Goal: Task Accomplishment & Management: Use online tool/utility

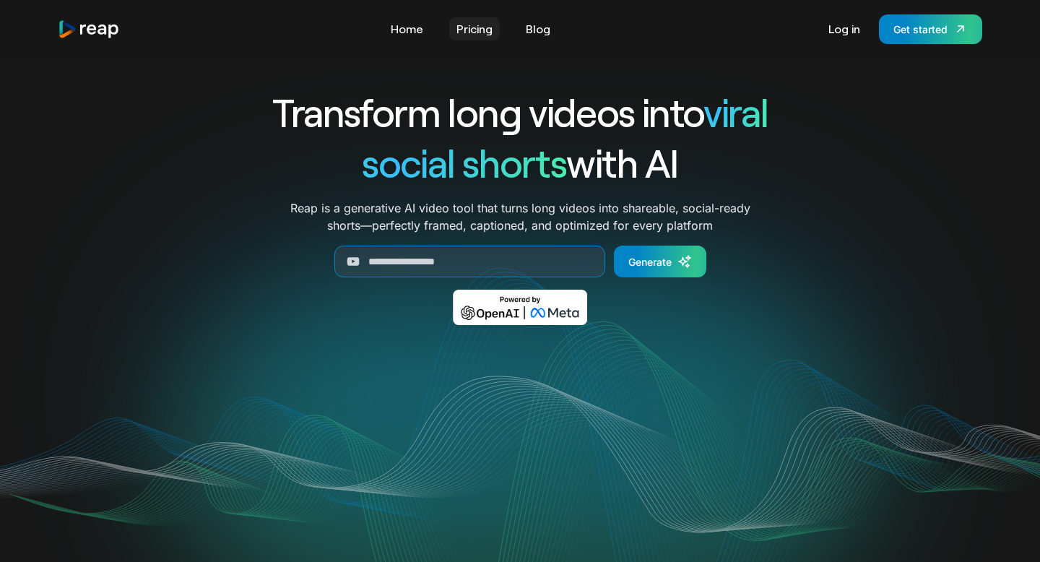
click at [478, 30] on link "Pricing" at bounding box center [474, 28] width 51 height 23
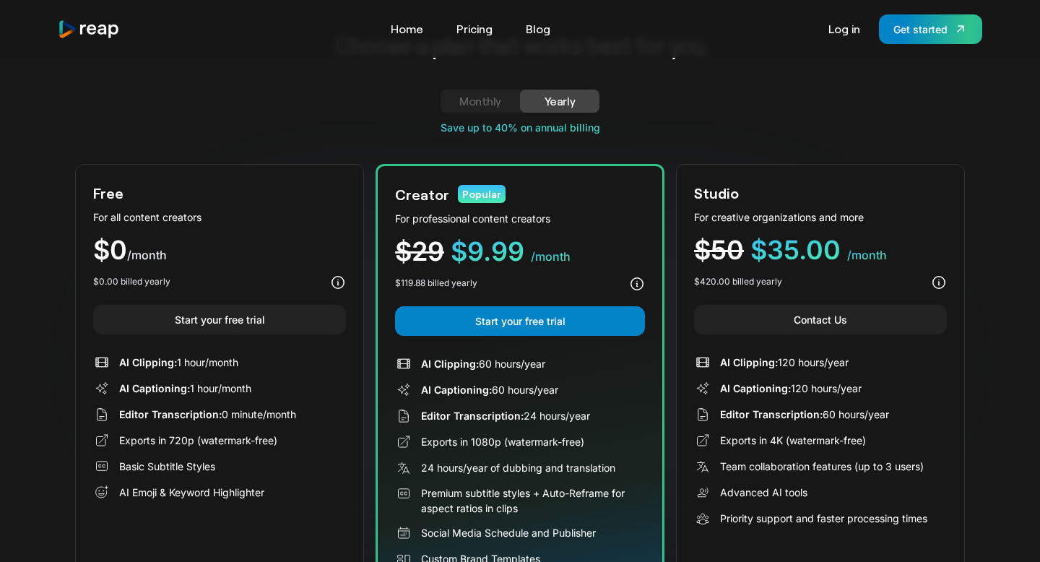
scroll to position [58, 0]
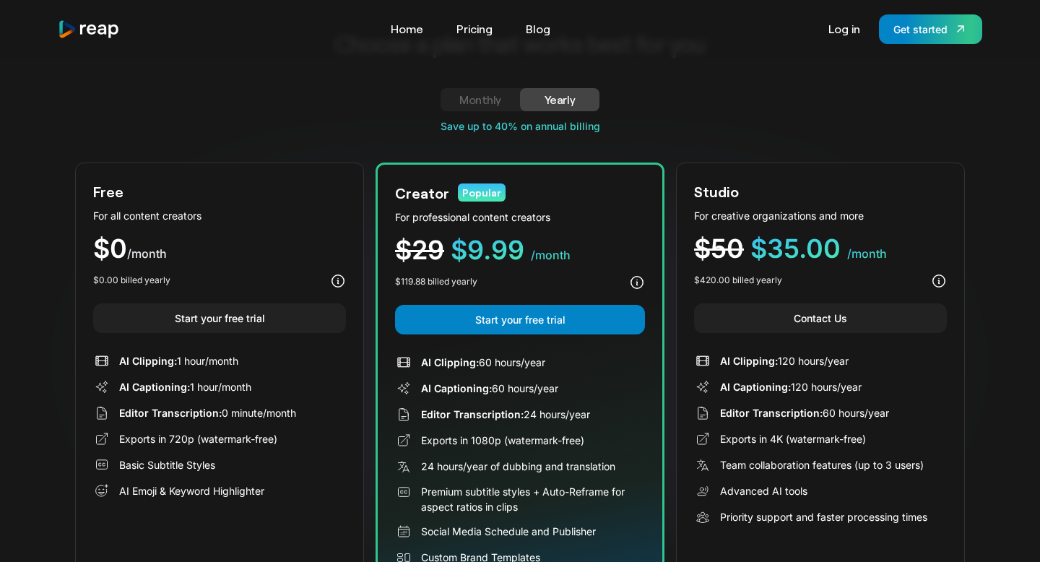
click at [482, 105] on div "Monthly" at bounding box center [480, 99] width 45 height 17
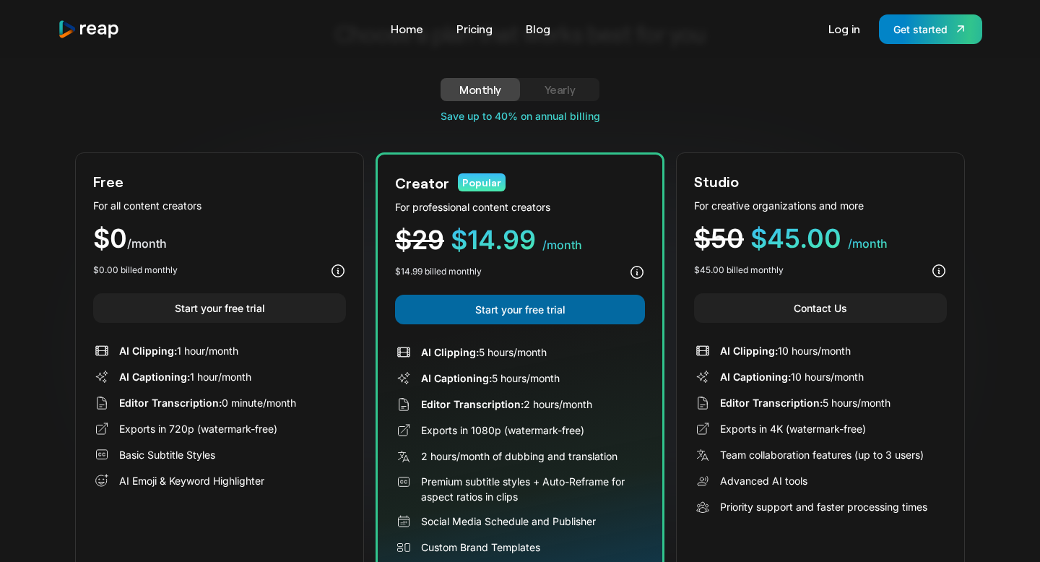
scroll to position [69, 0]
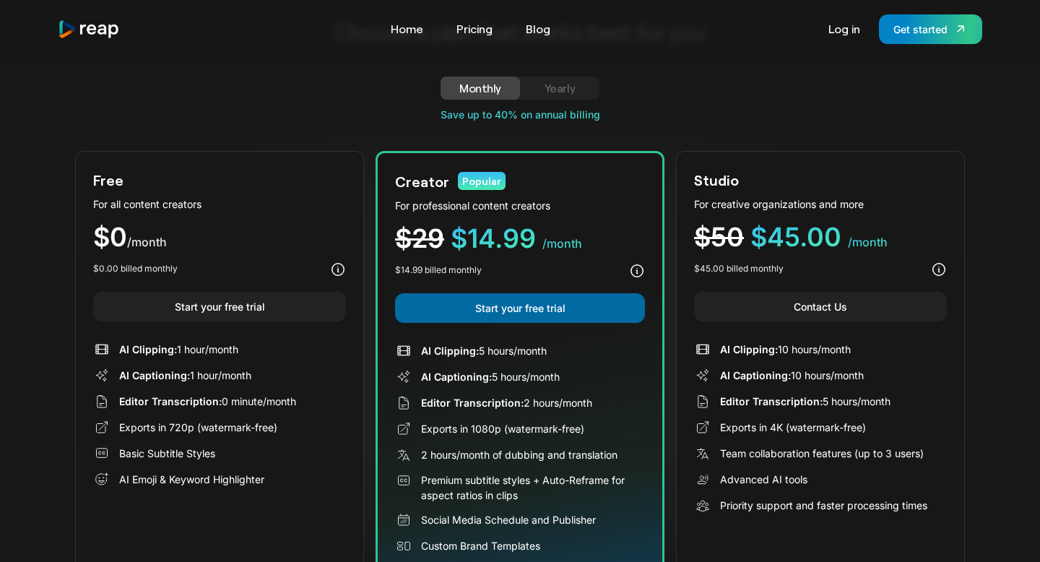
click at [553, 310] on link "Start your free trial" at bounding box center [520, 308] width 250 height 30
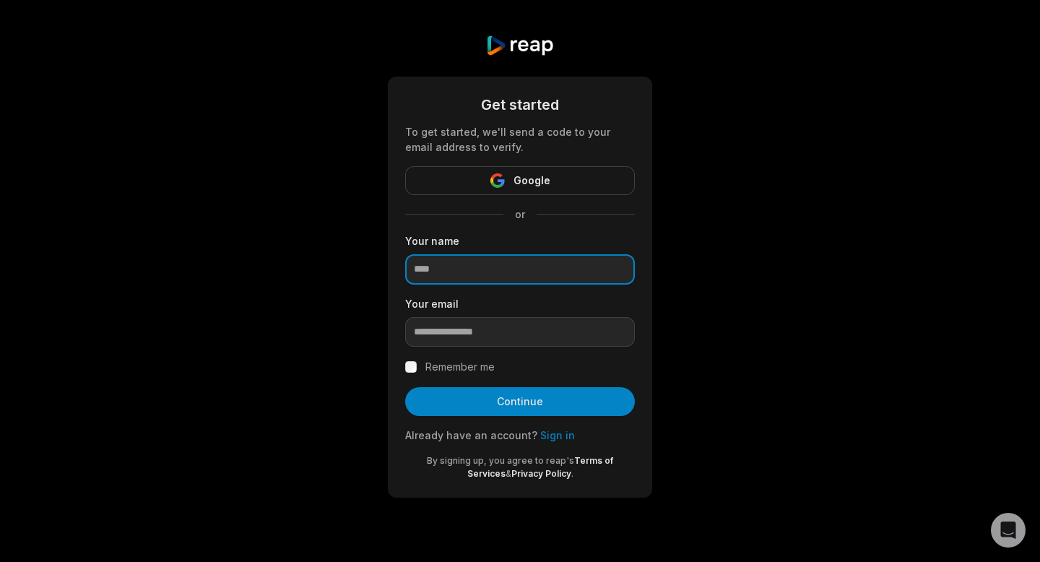
click at [545, 269] on input at bounding box center [520, 269] width 230 height 30
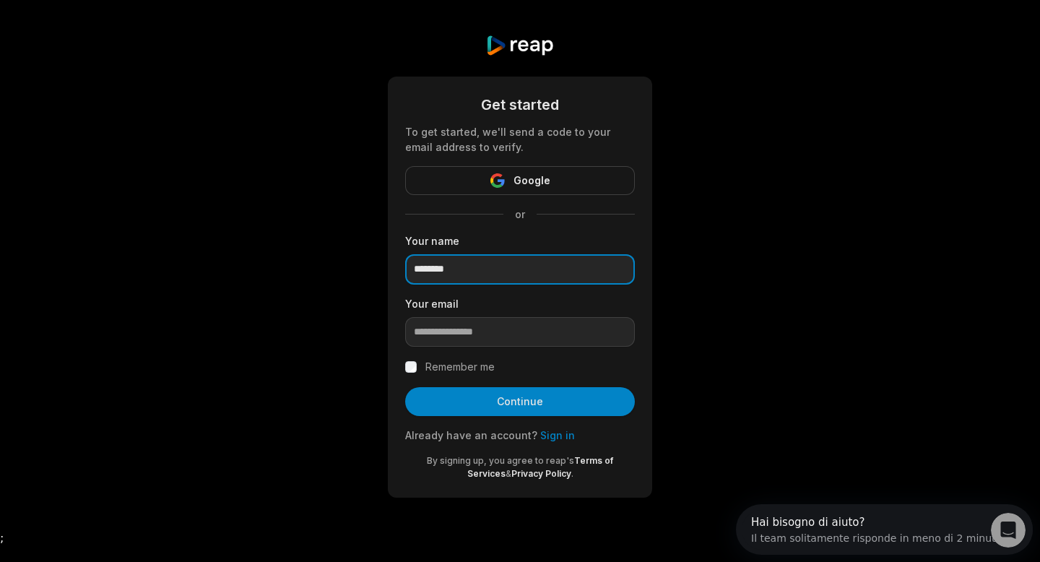
type input "********"
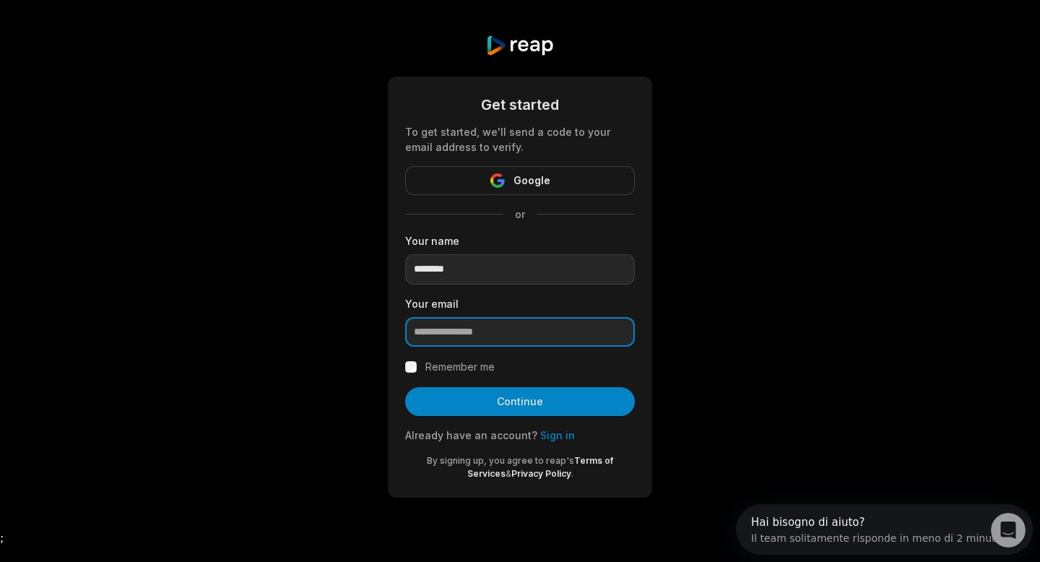
click at [556, 342] on input "email" at bounding box center [520, 332] width 230 height 30
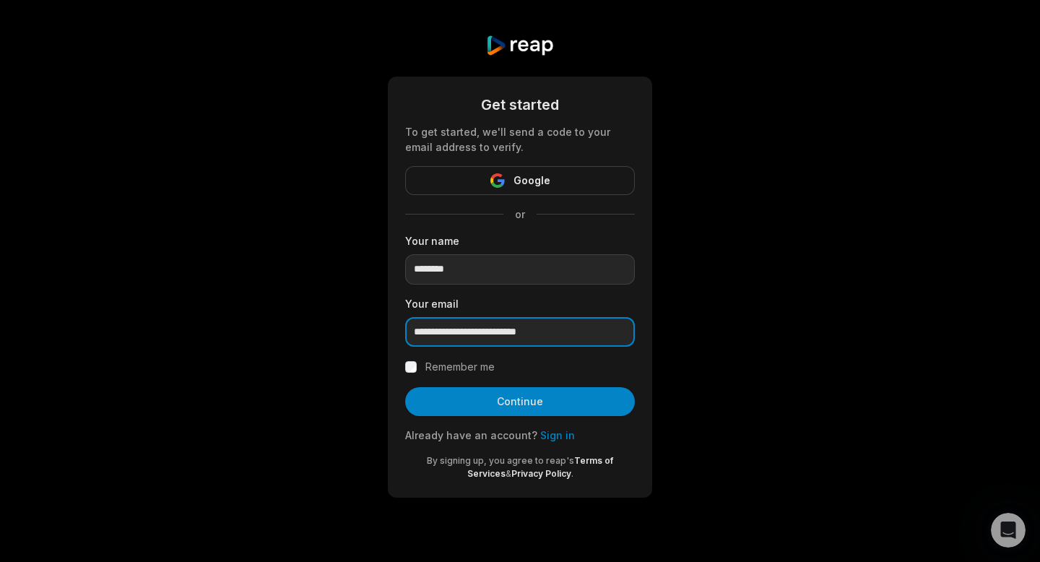
type input "**********"
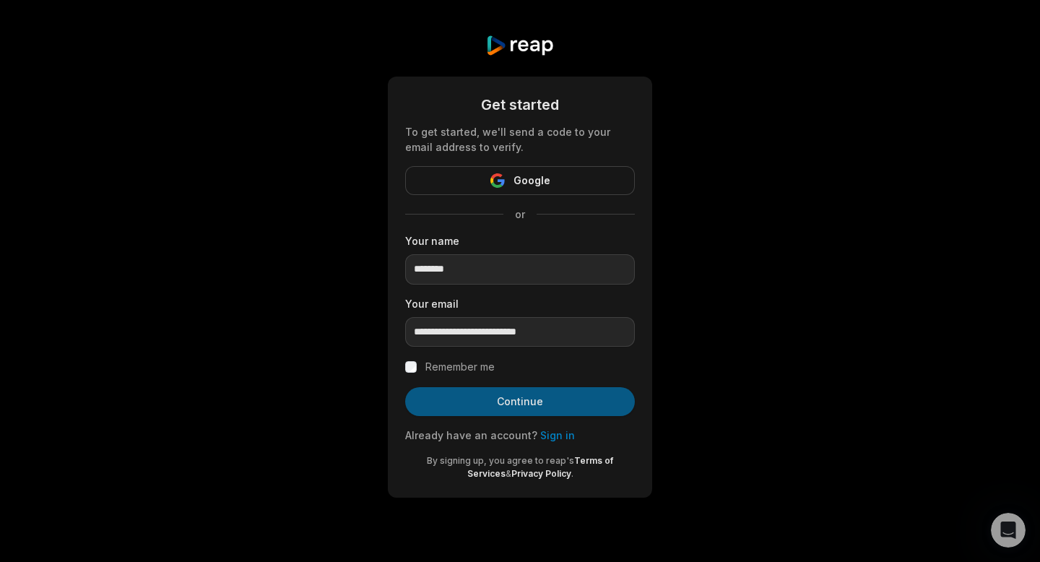
click at [506, 408] on button "Continue" at bounding box center [520, 401] width 230 height 29
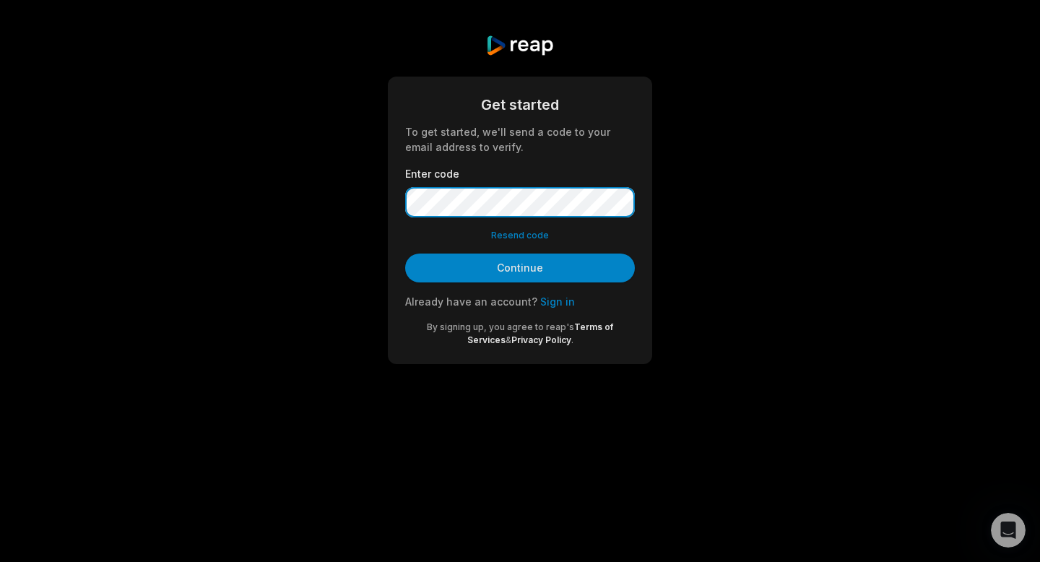
click at [405, 254] on button "Continue" at bounding box center [520, 268] width 230 height 29
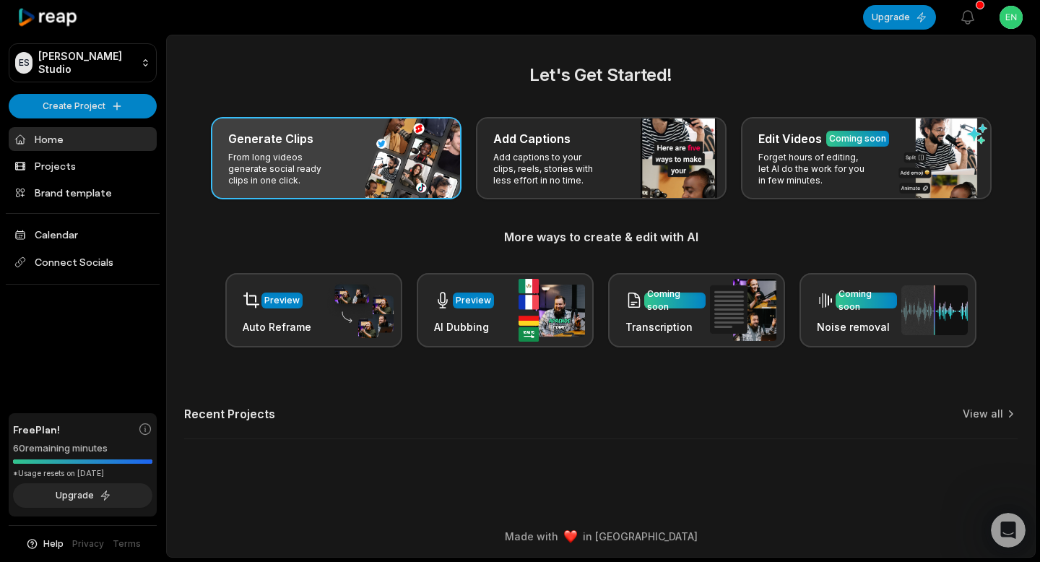
click at [350, 181] on div "Generate Clips From long videos generate social ready clips in one click." at bounding box center [336, 158] width 251 height 82
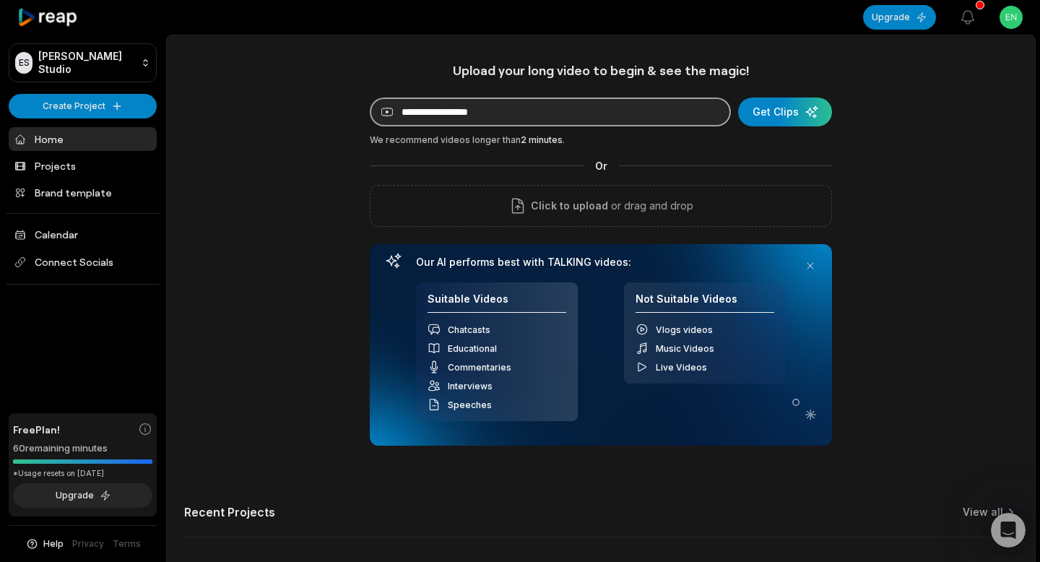
click at [566, 109] on input at bounding box center [550, 112] width 361 height 29
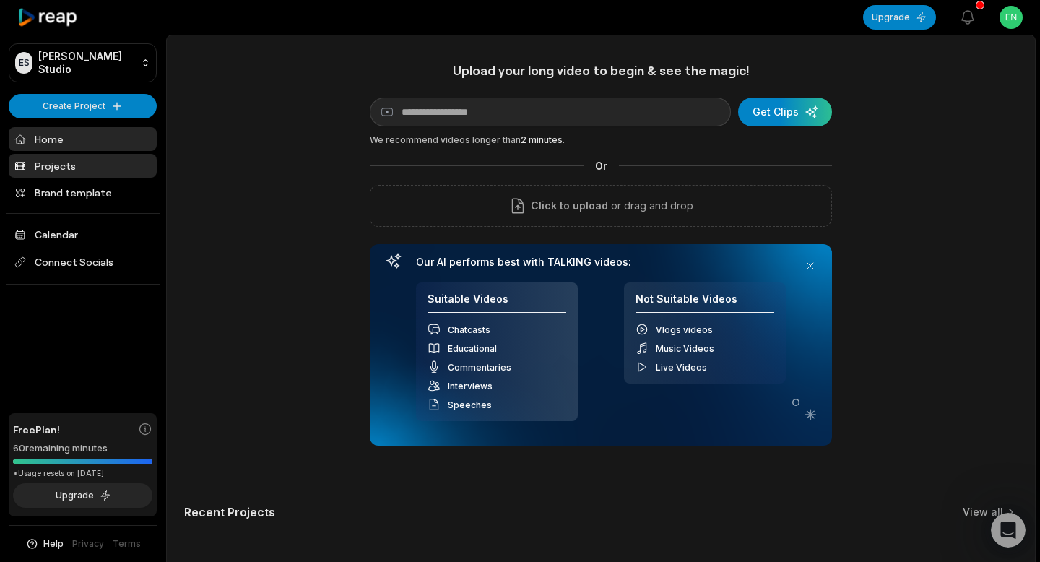
click at [73, 173] on link "Projects" at bounding box center [83, 166] width 148 height 24
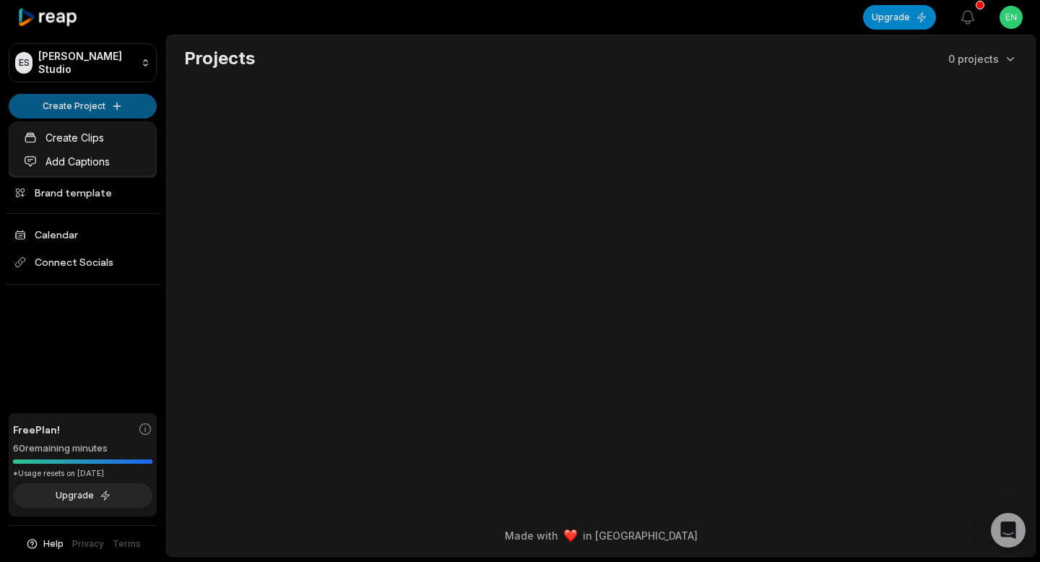
click at [95, 105] on html "ES Emanuele's Studio Create Project Home Projects Brand template Calendar Conne…" at bounding box center [520, 281] width 1040 height 562
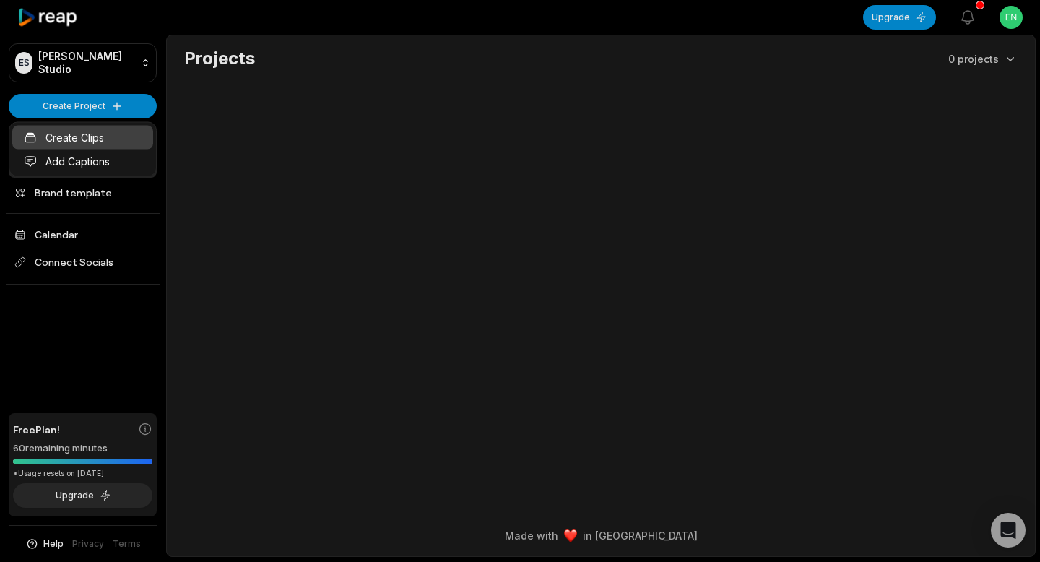
click at [95, 137] on link "Create Clips" at bounding box center [82, 138] width 141 height 24
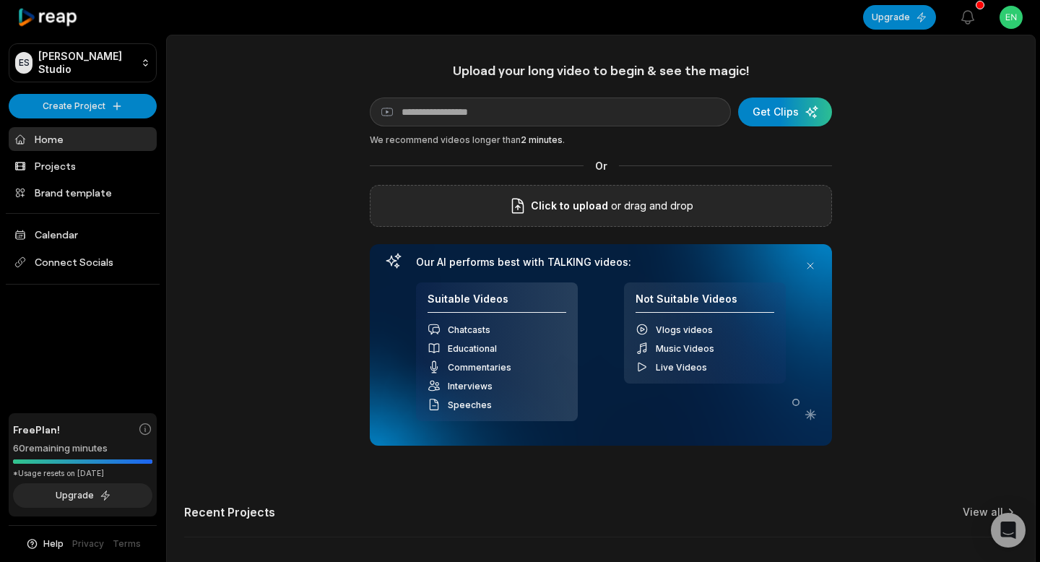
click at [544, 220] on div "Click to upload or drag and drop" at bounding box center [601, 206] width 462 height 42
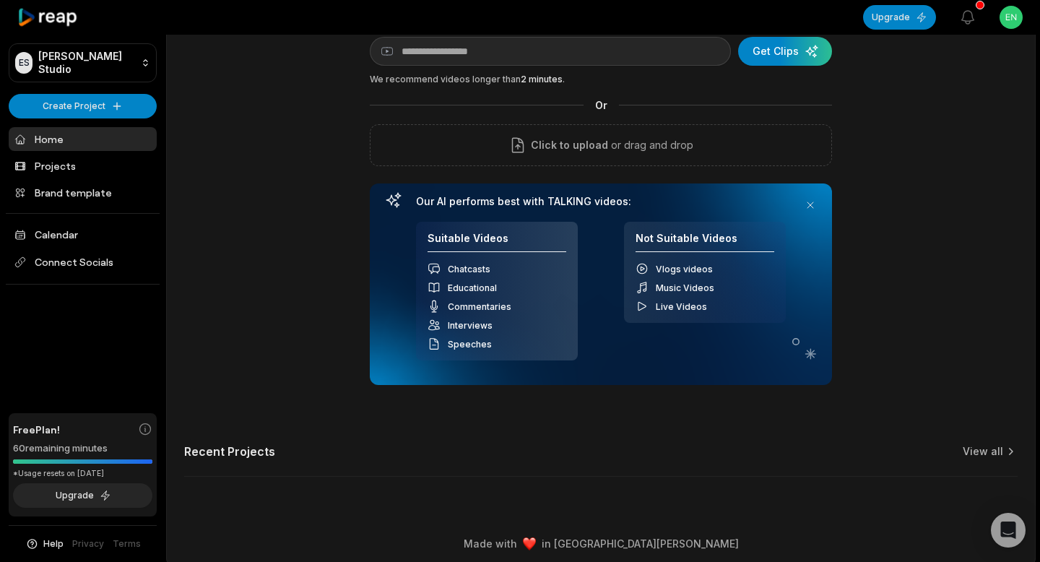
scroll to position [68, 0]
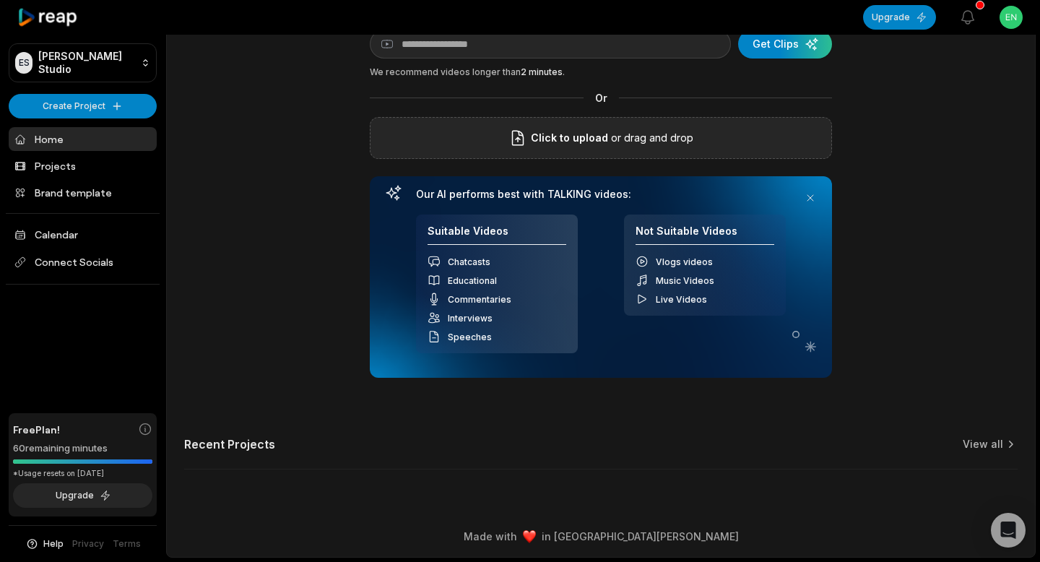
click at [523, 142] on icon at bounding box center [517, 138] width 11 height 14
click at [0, 0] on input "Click to upload" at bounding box center [0, 0] width 0 height 0
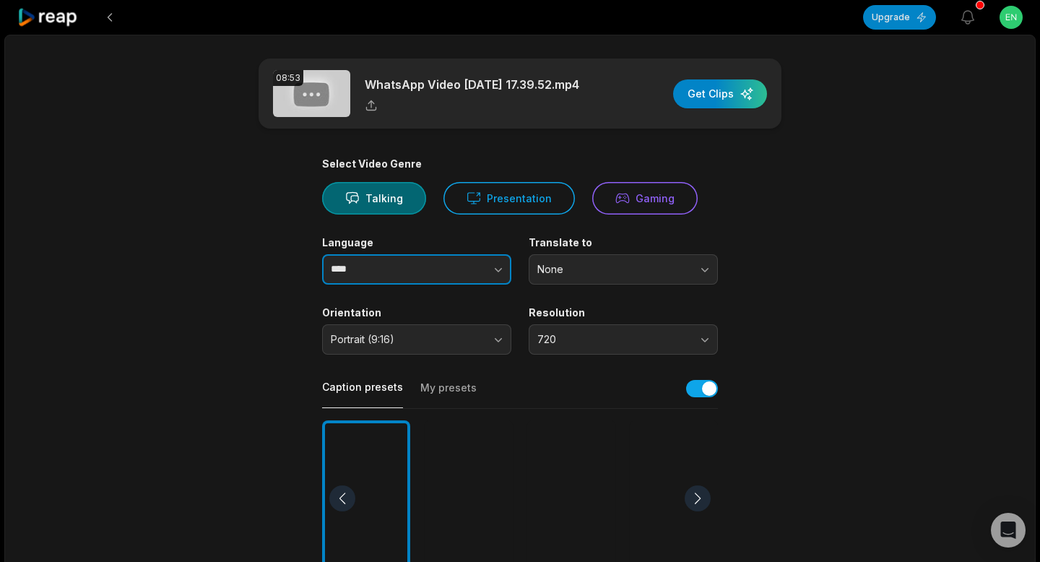
click at [462, 271] on button "button" at bounding box center [470, 269] width 82 height 30
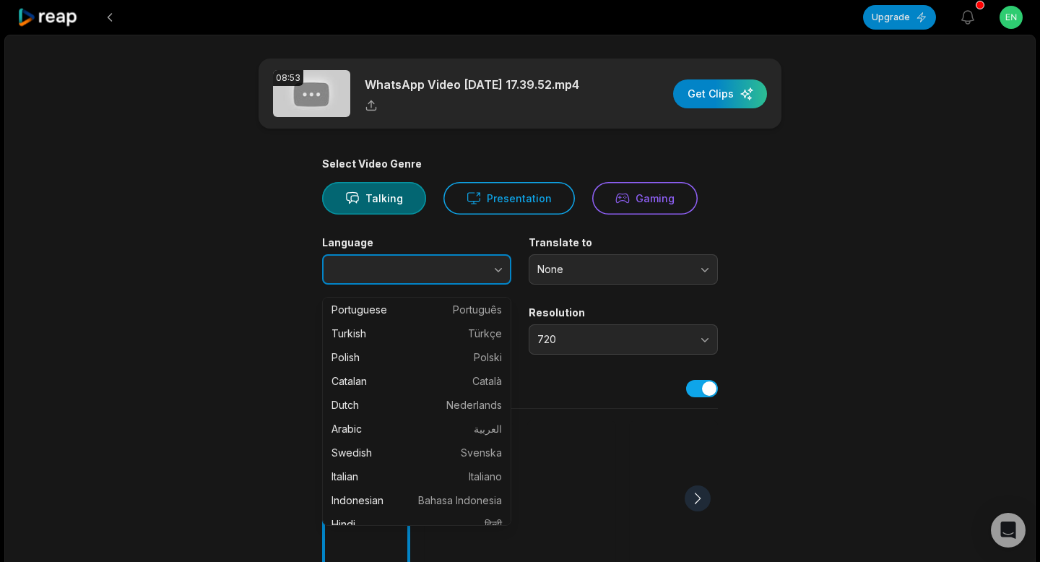
scroll to position [227, 0]
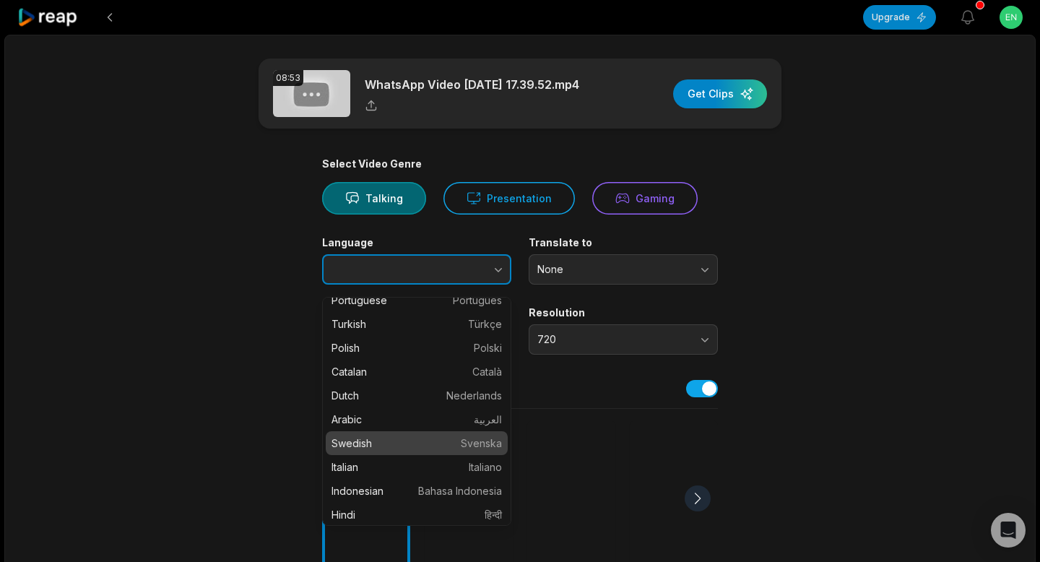
type input "*******"
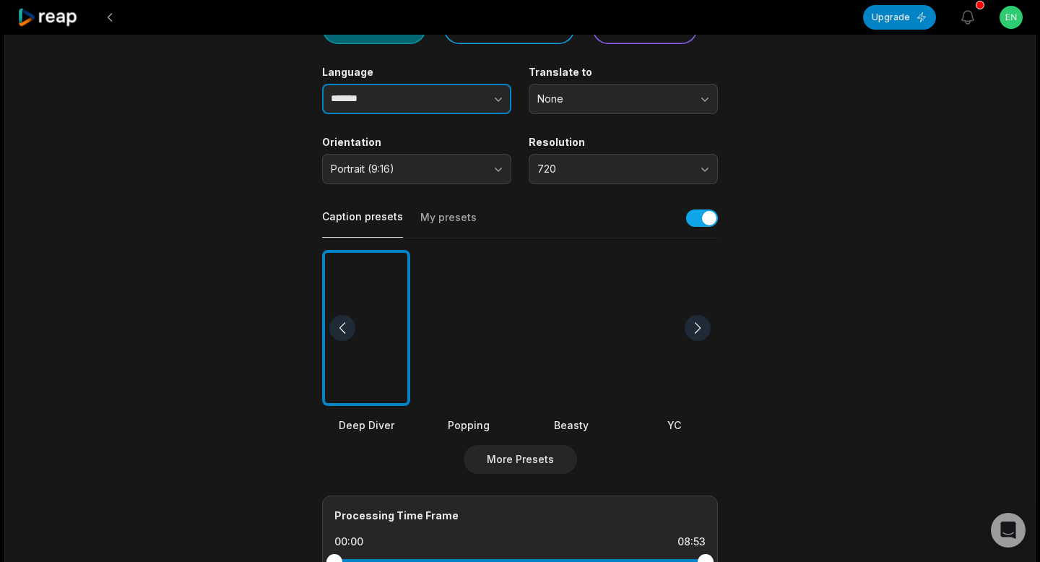
scroll to position [208, 0]
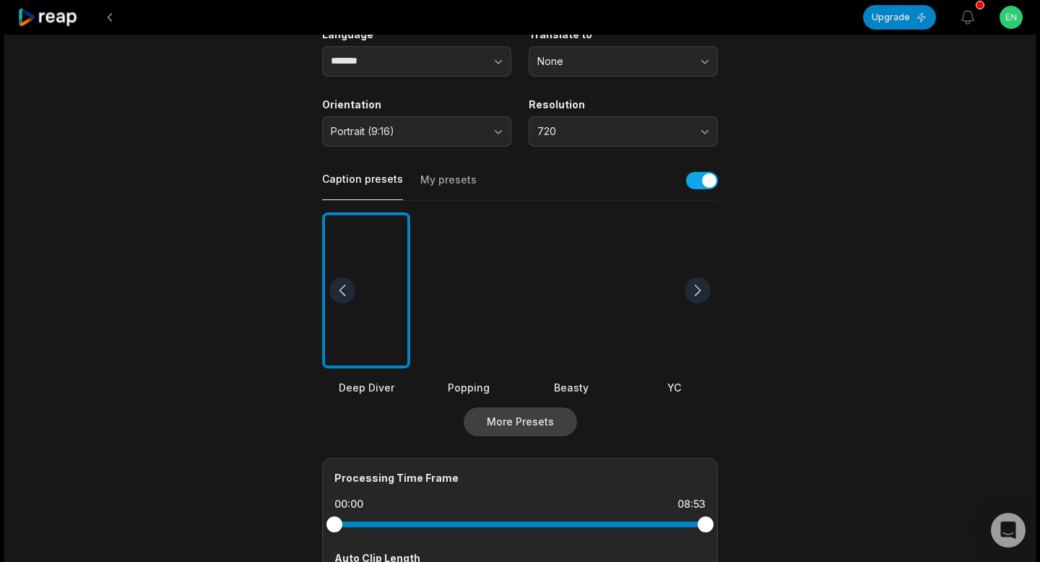
click at [535, 430] on button "More Presets" at bounding box center [520, 422] width 113 height 29
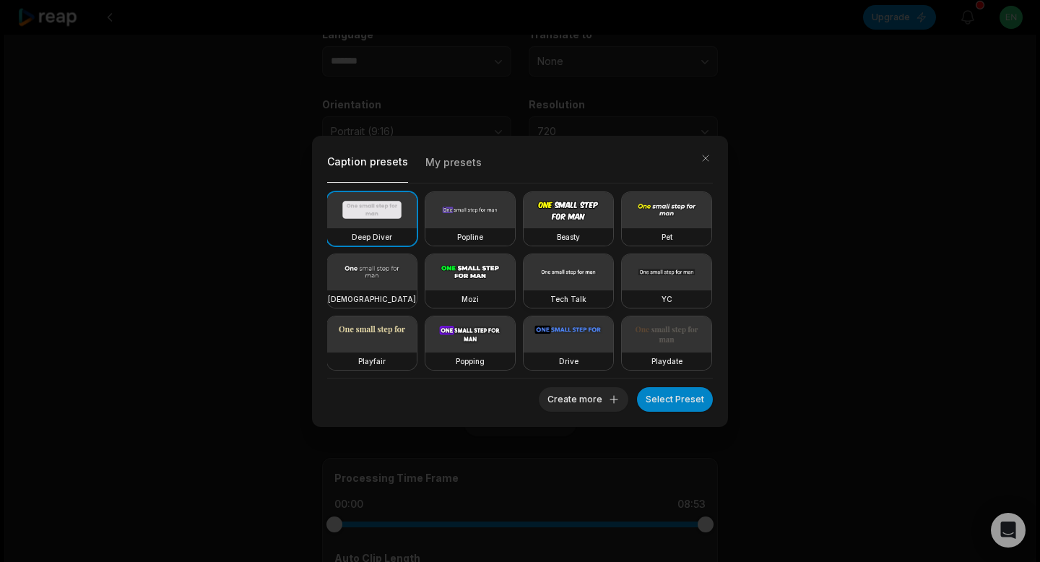
click at [582, 270] on video at bounding box center [569, 272] width 90 height 36
click at [660, 400] on button "Select Preset" at bounding box center [675, 399] width 76 height 25
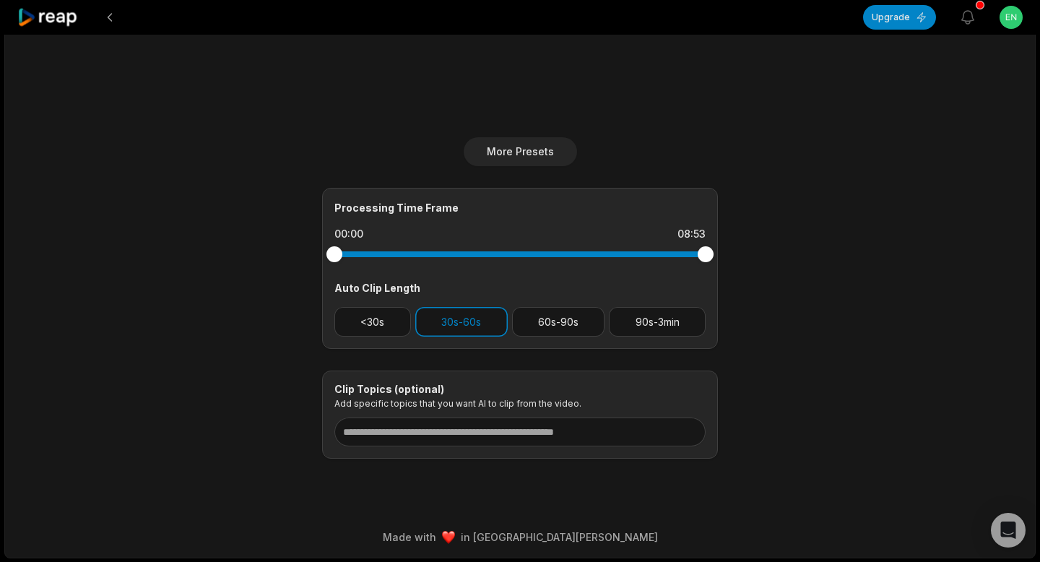
scroll to position [485, 0]
click at [676, 323] on button "90s-3min" at bounding box center [657, 321] width 97 height 30
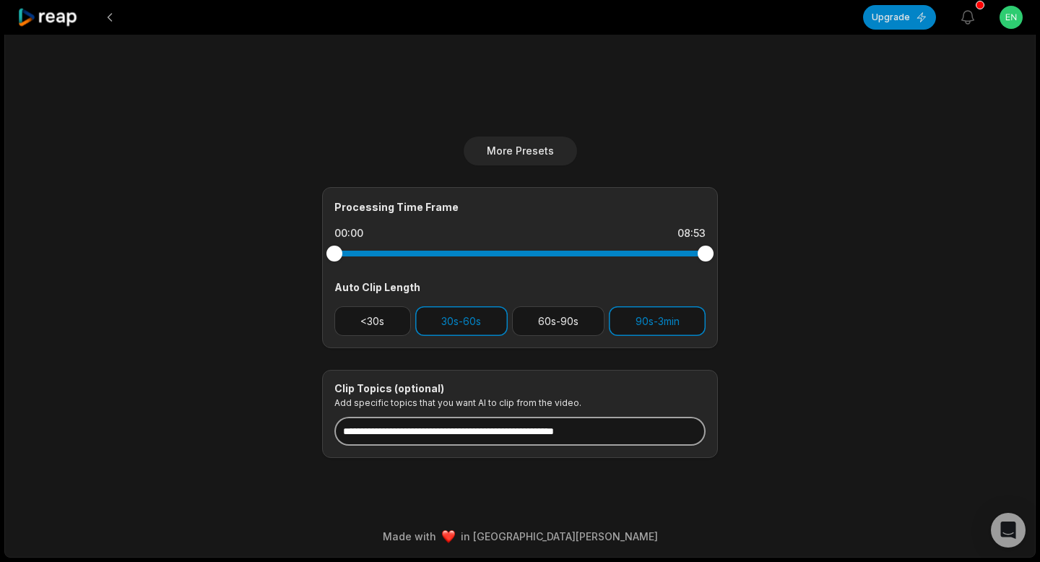
click at [676, 436] on input at bounding box center [520, 431] width 371 height 29
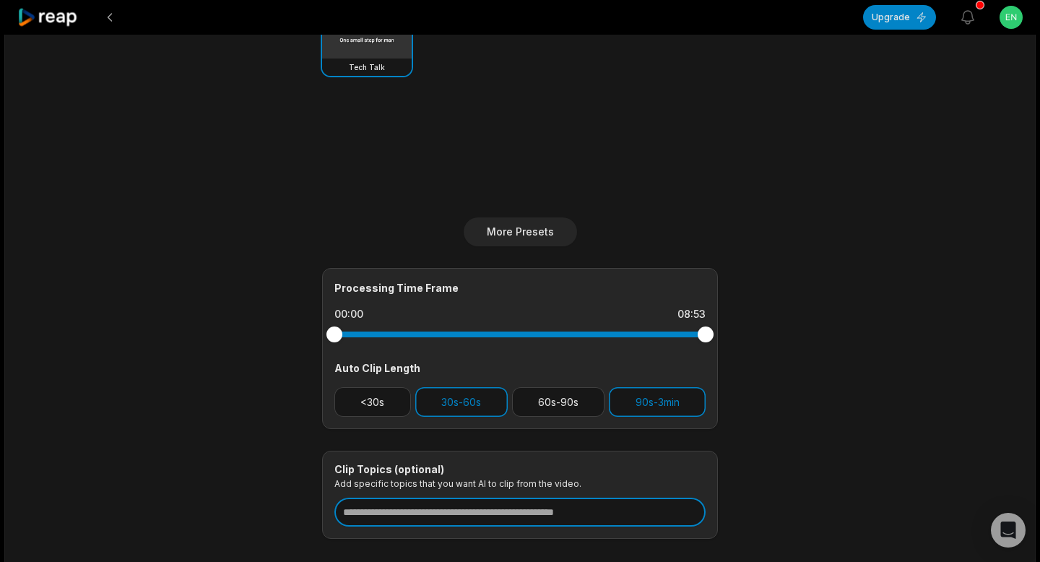
scroll to position [431, 0]
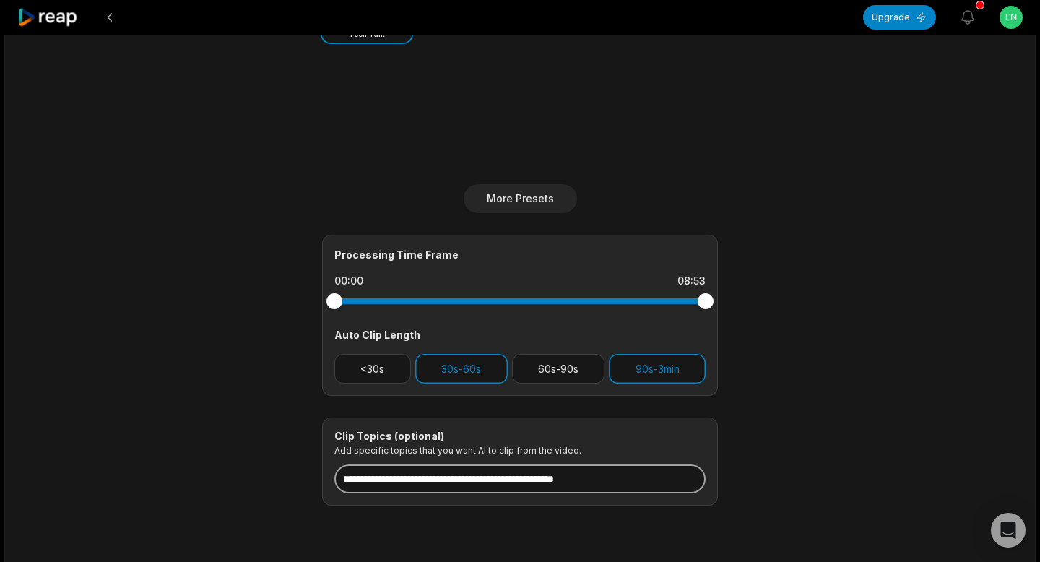
drag, startPoint x: 672, startPoint y: 484, endPoint x: 348, endPoint y: 480, distance: 324.4
click at [348, 480] on input at bounding box center [520, 479] width 371 height 29
drag, startPoint x: 366, startPoint y: 486, endPoint x: 648, endPoint y: 491, distance: 281.8
click at [648, 491] on input at bounding box center [520, 479] width 371 height 29
drag, startPoint x: 650, startPoint y: 484, endPoint x: 376, endPoint y: 483, distance: 274.6
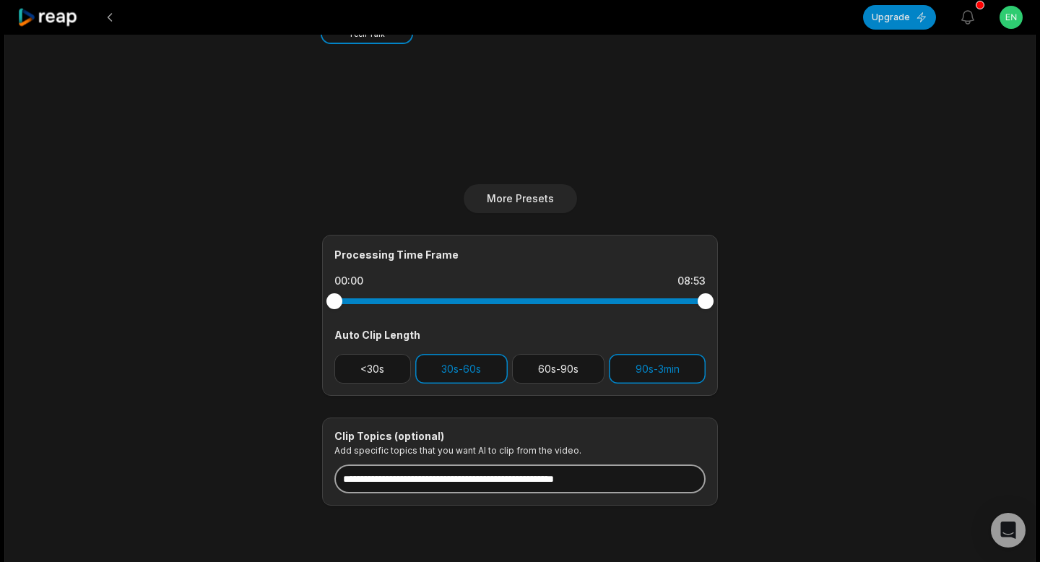
click at [375, 483] on input at bounding box center [520, 479] width 371 height 29
drag, startPoint x: 366, startPoint y: 489, endPoint x: 562, endPoint y: 493, distance: 196.6
click at [562, 493] on input at bounding box center [520, 479] width 371 height 29
paste input "**********"
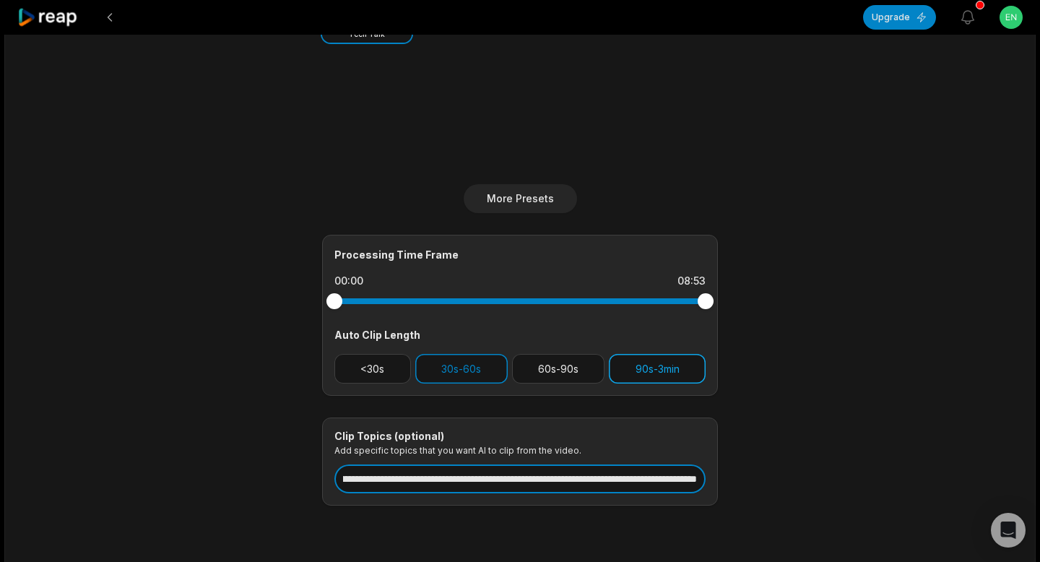
type input "**********"
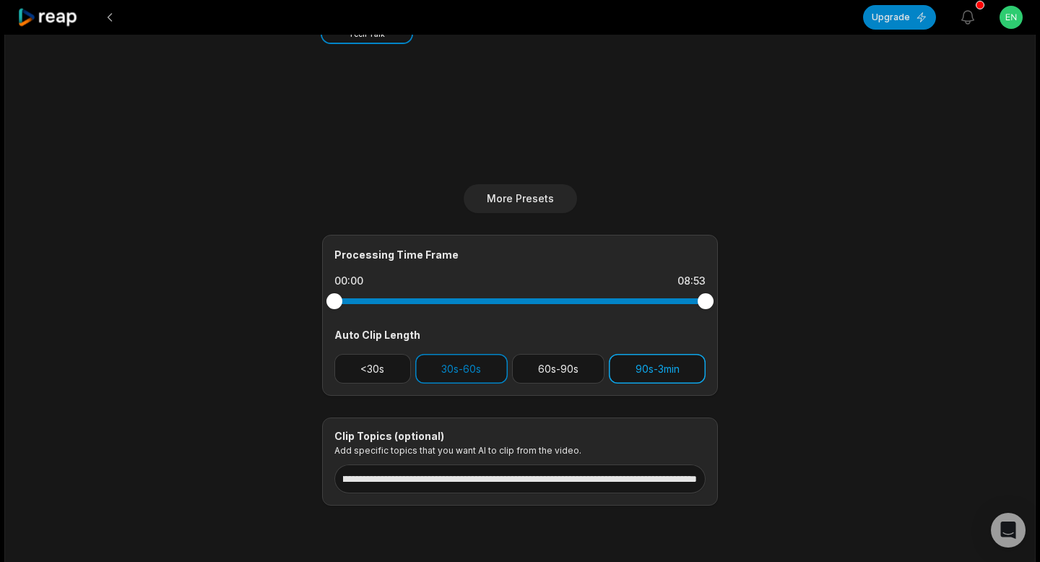
scroll to position [0, 0]
click at [672, 379] on button "90s-3min" at bounding box center [657, 369] width 97 height 30
click at [968, 14] on icon "button" at bounding box center [968, 17] width 17 height 17
click at [1005, 533] on icon "Open Intercom Messenger" at bounding box center [1008, 530] width 19 height 19
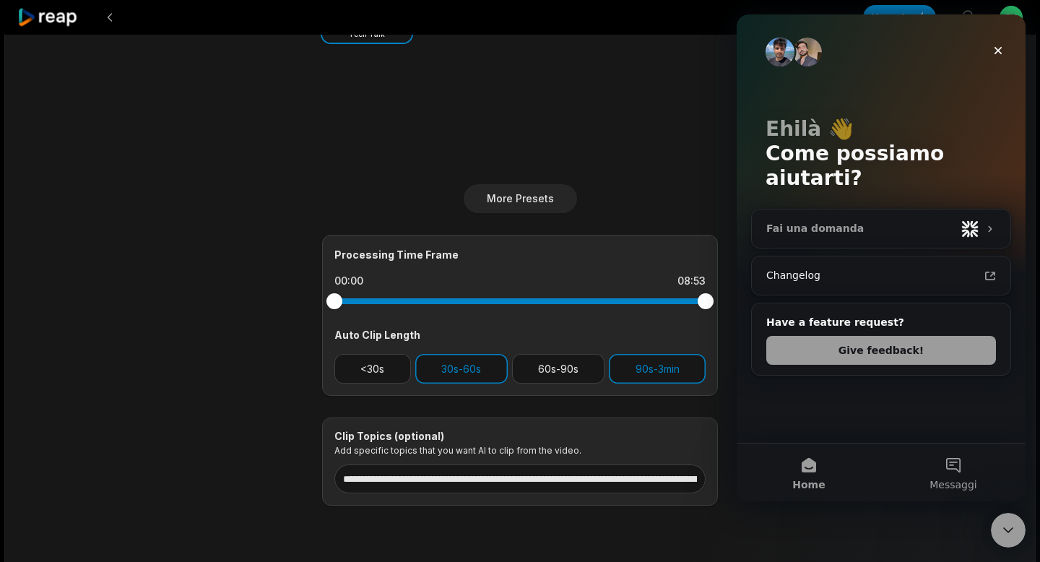
click at [892, 221] on div "Fai una domanda" at bounding box center [861, 228] width 189 height 15
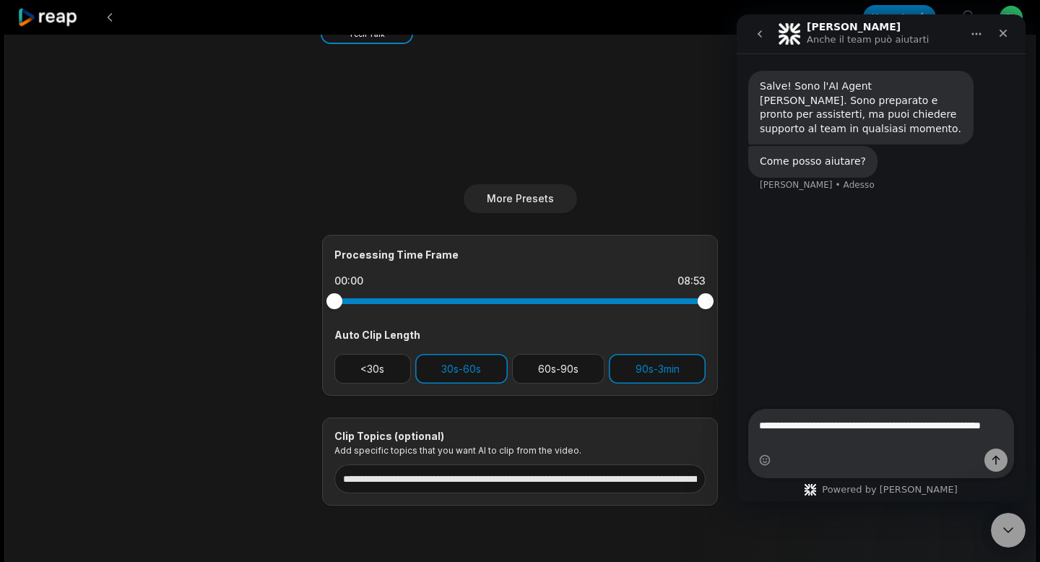
type textarea "**********"
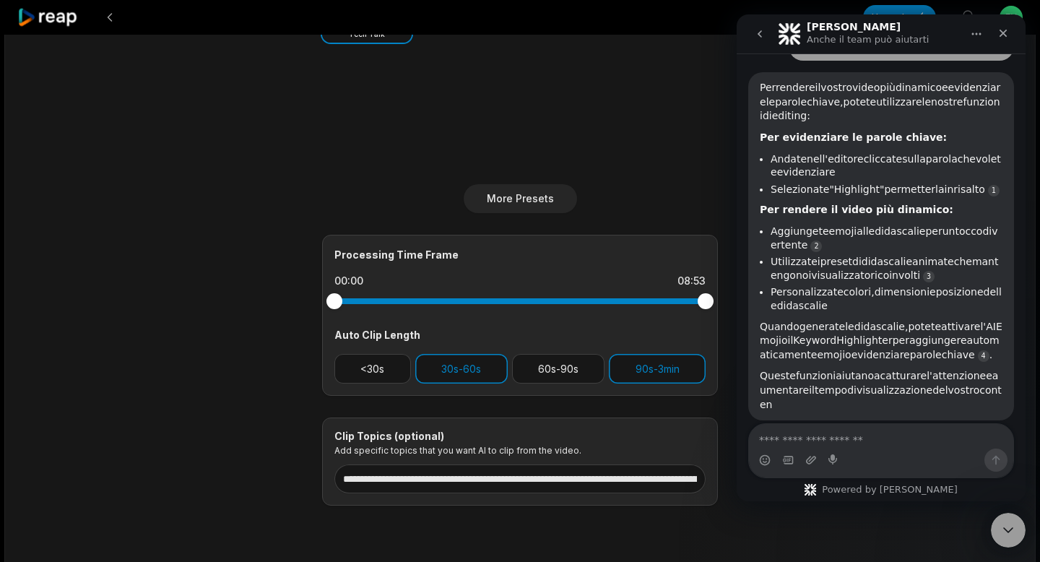
scroll to position [184, 0]
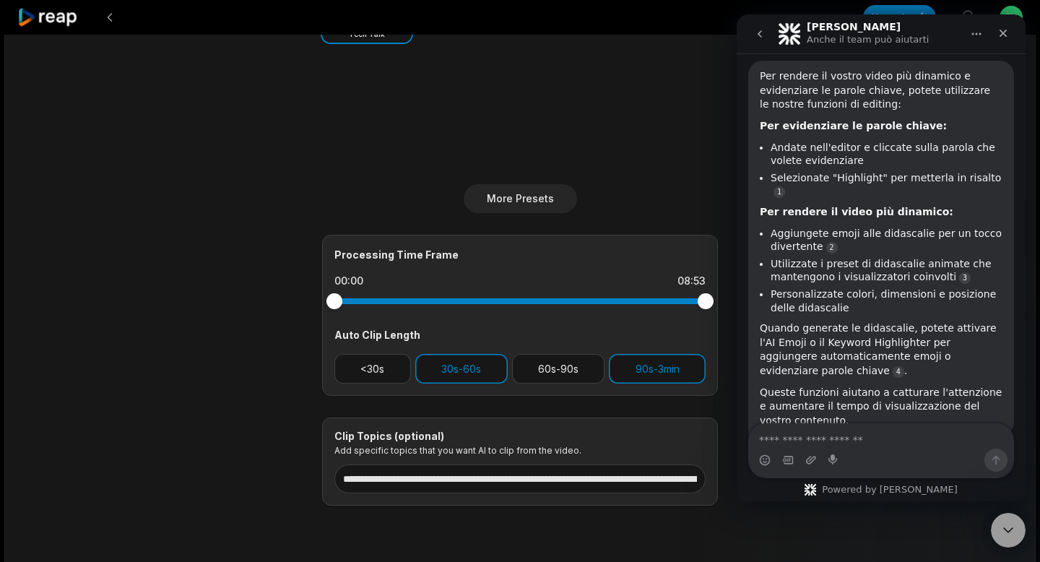
click at [610, 109] on div "Tech Talk" at bounding box center [520, 81] width 396 height 207
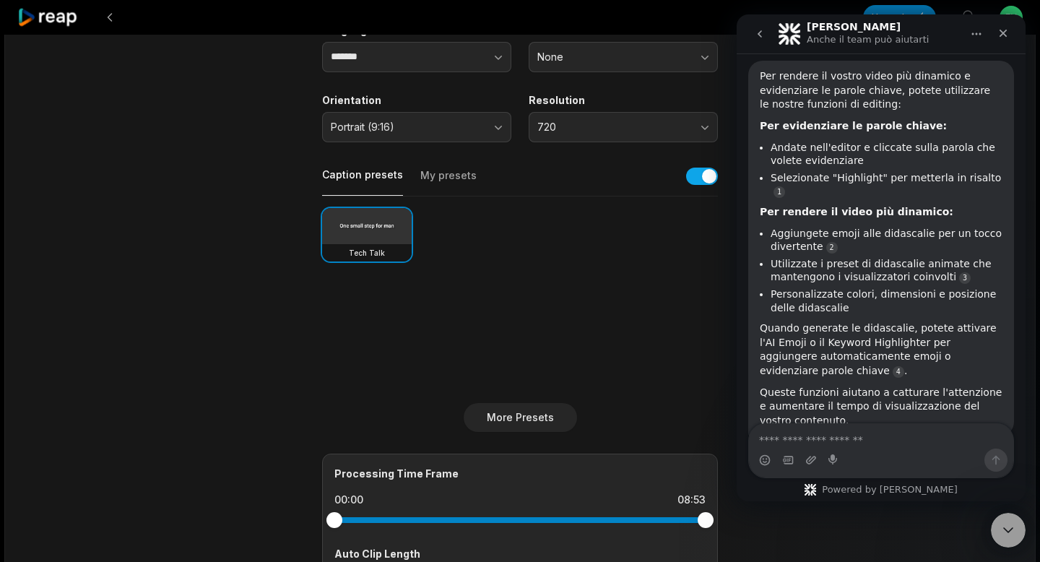
scroll to position [0, 0]
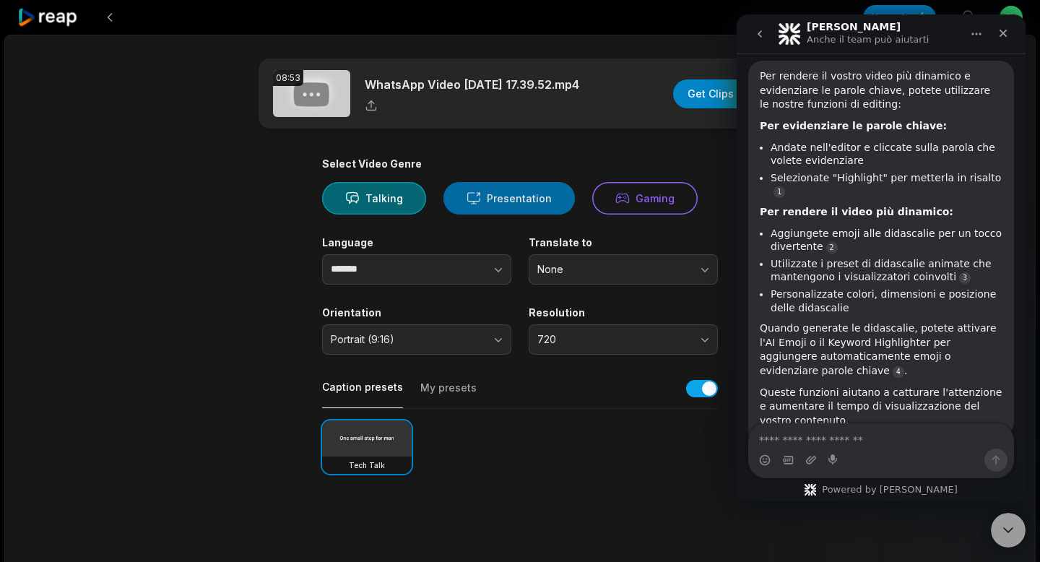
click at [511, 206] on button "Presentation" at bounding box center [509, 198] width 131 height 33
click at [712, 95] on div "button" at bounding box center [720, 93] width 94 height 29
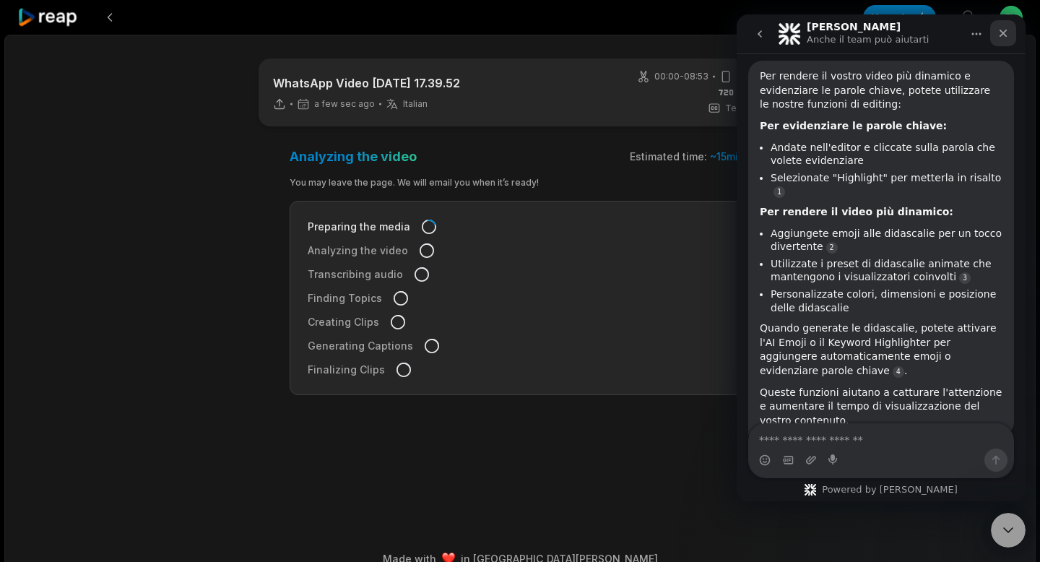
click at [1006, 33] on icon "Chiudi" at bounding box center [1004, 33] width 12 height 12
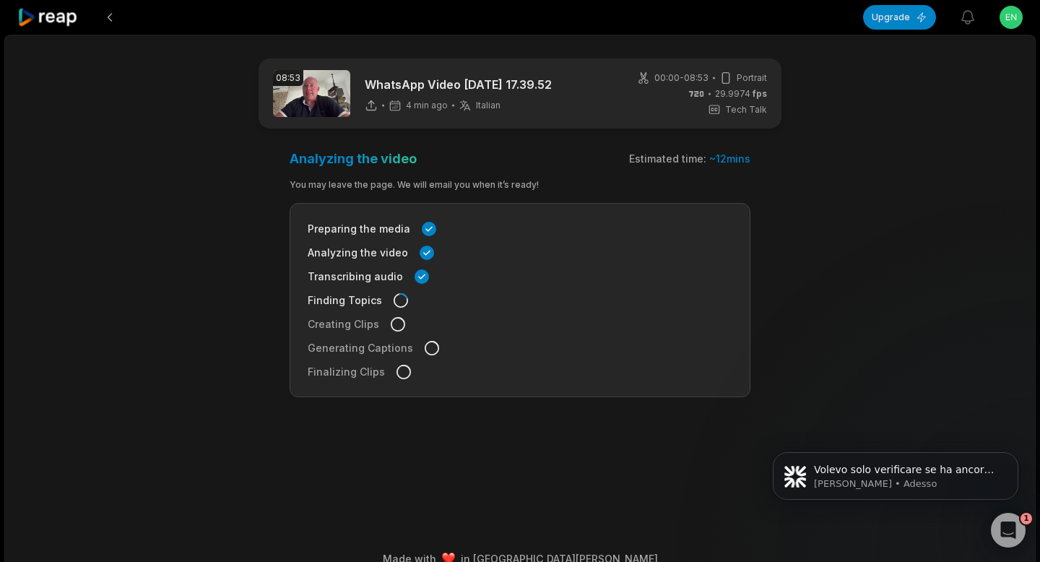
scroll to position [394, 0]
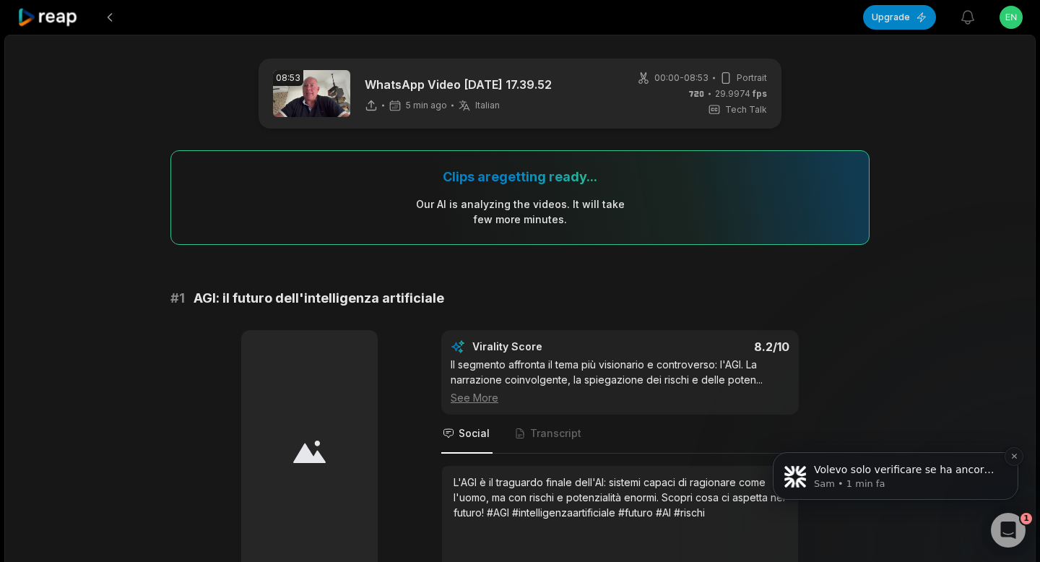
click at [851, 478] on p "Sam • 1 min fa" at bounding box center [907, 484] width 186 height 13
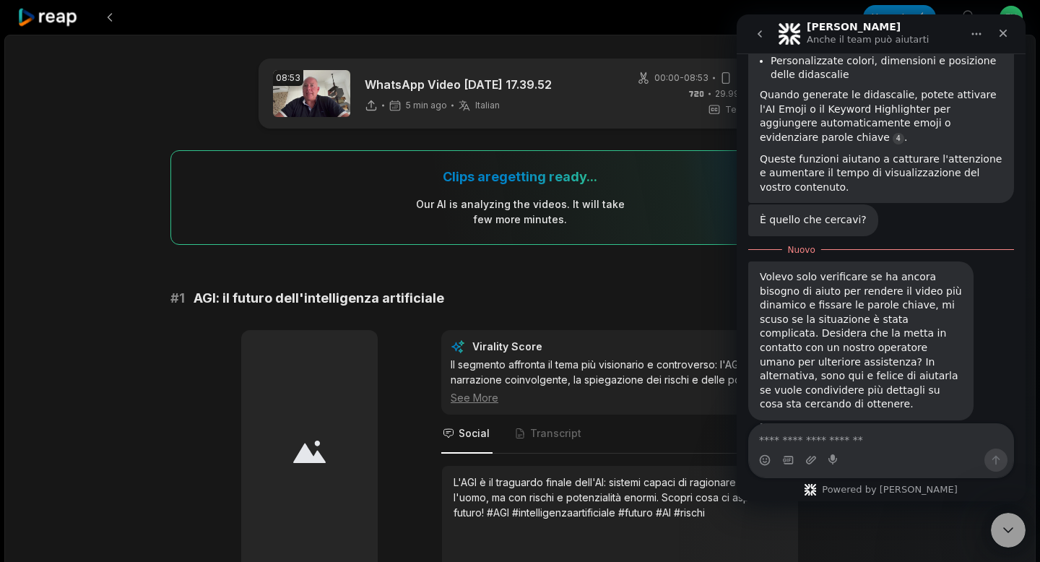
scroll to position [418, 0]
type textarea "**********"
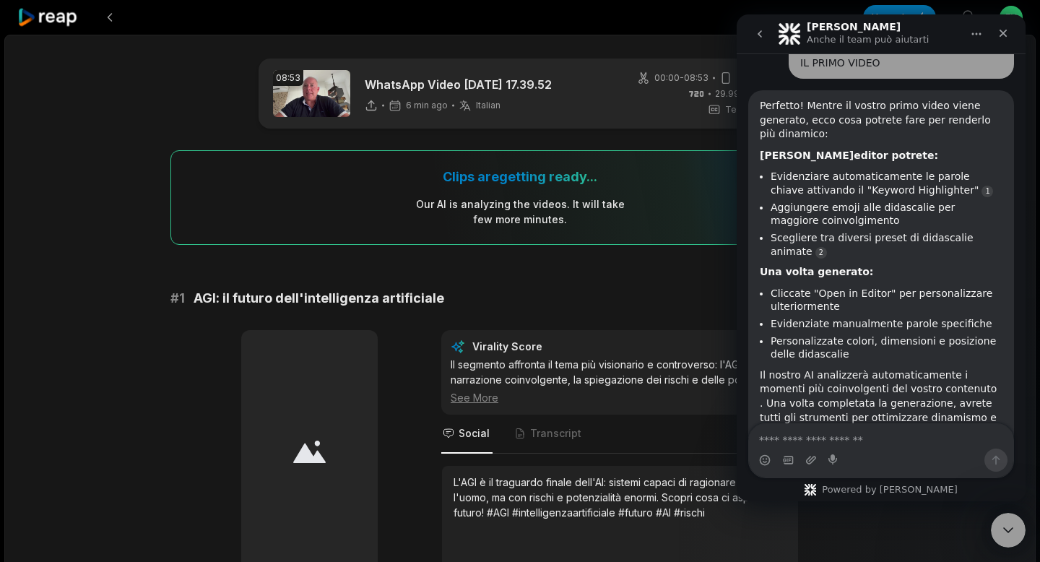
scroll to position [794, 0]
